Goal: Task Accomplishment & Management: Manage account settings

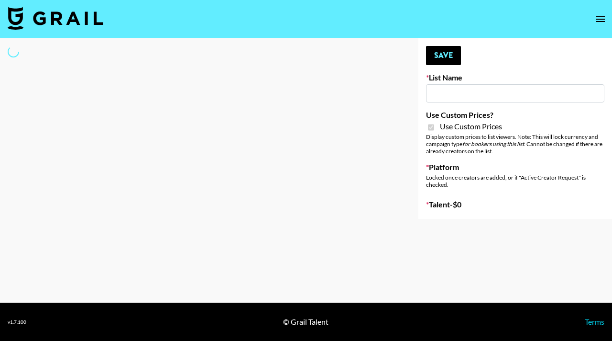
type input "Content Labs for Perplexity"
checkbox input "true"
select select "Brand"
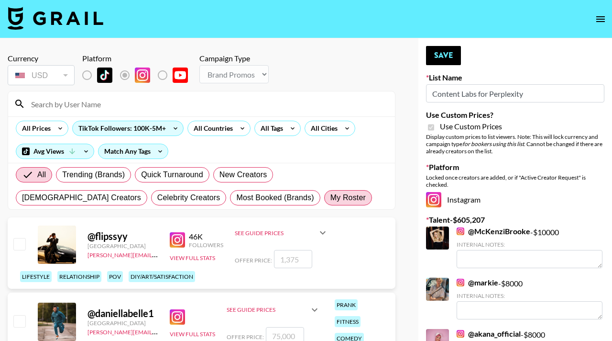
click at [331, 192] on span "My Roster" at bounding box center [348, 197] width 35 height 11
click at [331, 198] on input "My Roster" at bounding box center [331, 198] width 0 height 0
radio input "true"
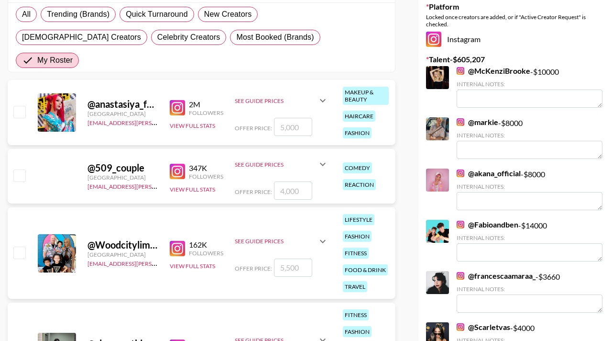
scroll to position [168, 0]
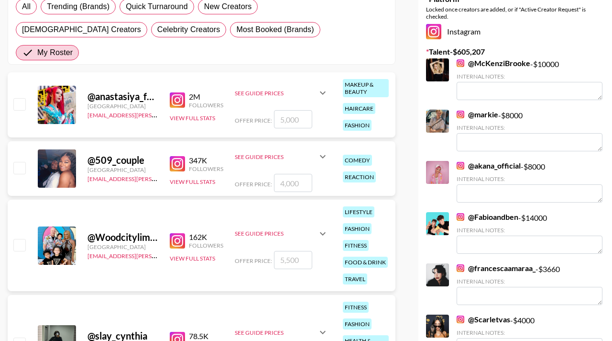
click at [21, 162] on input "checkbox" at bounding box center [18, 167] width 11 height 11
checkbox input "true"
type input "4000"
click at [19, 98] on input "checkbox" at bounding box center [18, 103] width 11 height 11
checkbox input "true"
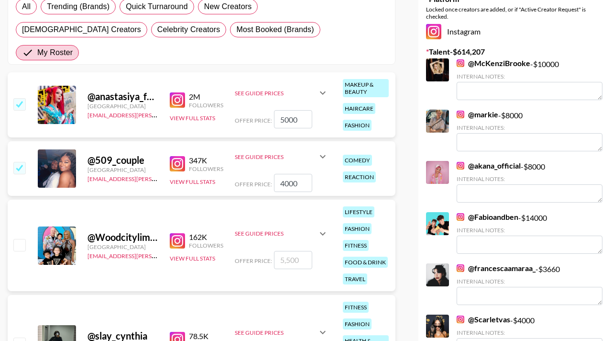
drag, startPoint x: 300, startPoint y: 96, endPoint x: 268, endPoint y: 95, distance: 32.6
click at [268, 110] on div "Offer Price: 5000" at bounding box center [282, 119] width 94 height 18
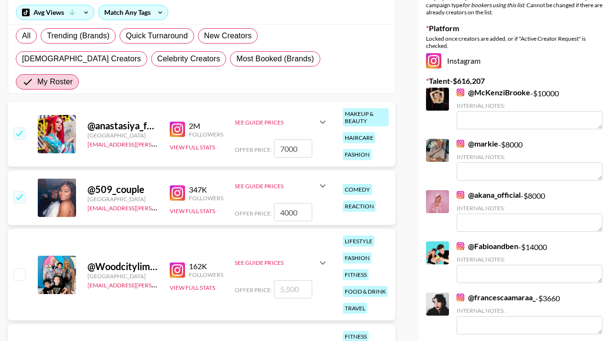
scroll to position [139, 0]
type input "7000"
click at [286, 202] on input "4000" at bounding box center [293, 211] width 38 height 18
checkbox input "false"
checkbox input "true"
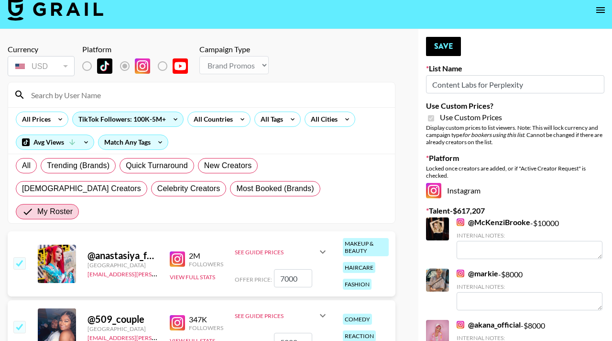
scroll to position [0, 0]
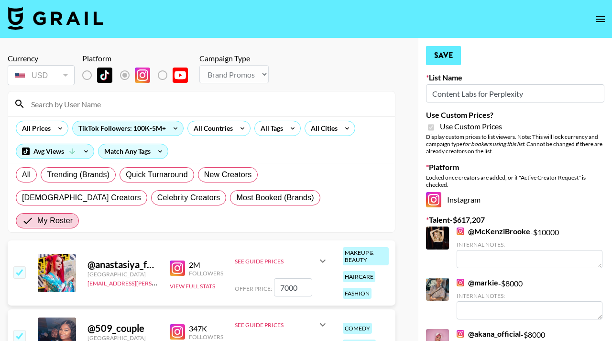
type input "5000"
click at [442, 59] on button "Save" at bounding box center [443, 55] width 35 height 19
radio input "true"
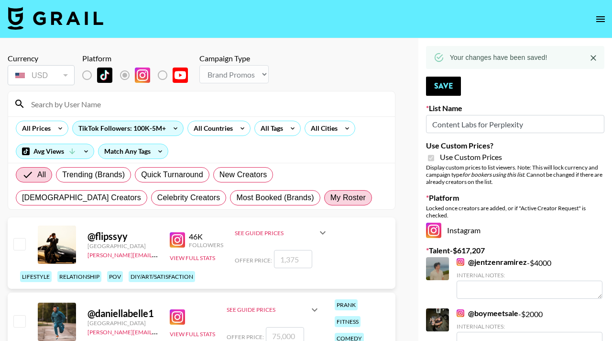
click at [331, 196] on span "My Roster" at bounding box center [348, 197] width 35 height 11
click at [331, 198] on input "My Roster" at bounding box center [331, 198] width 0 height 0
radio input "true"
